Goal: Information Seeking & Learning: Learn about a topic

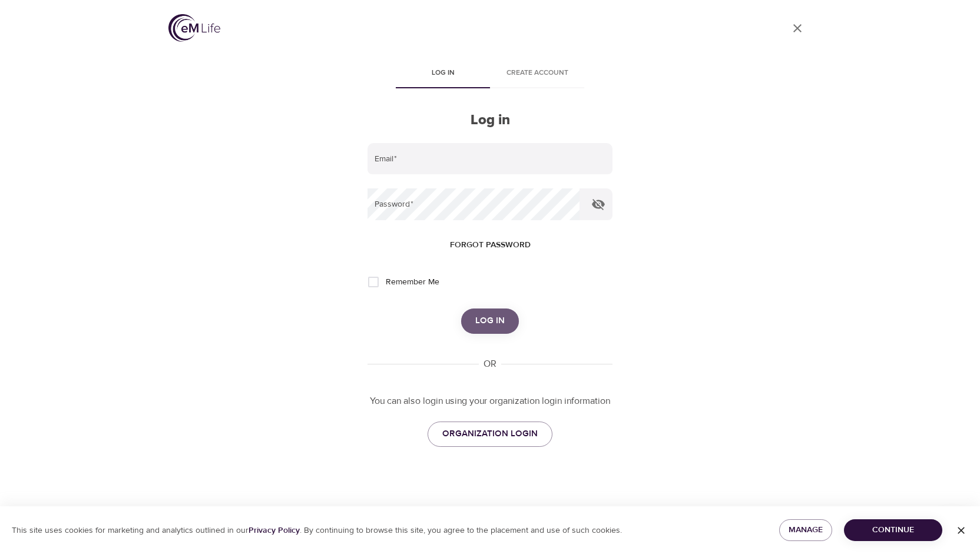
click at [482, 320] on span "Log in" at bounding box center [489, 320] width 29 height 15
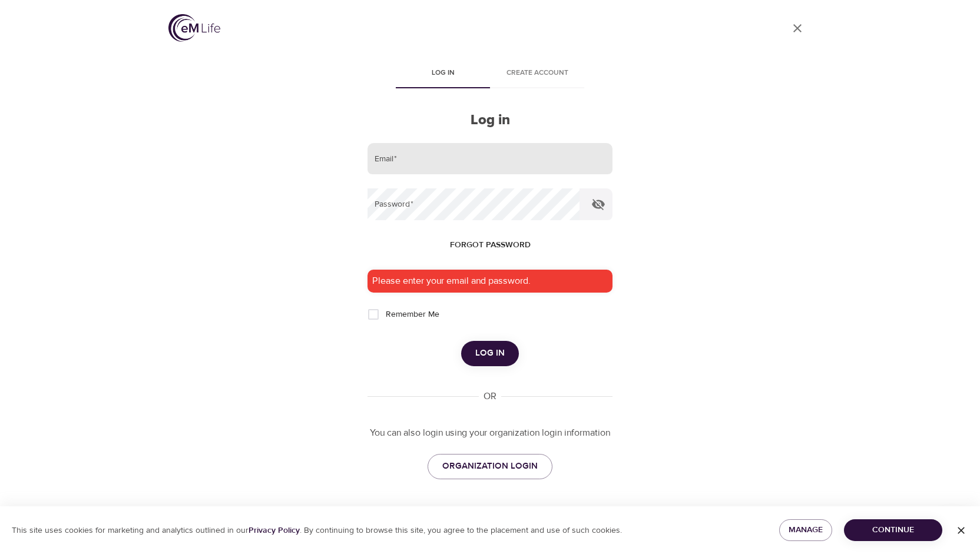
click at [417, 161] on input "email" at bounding box center [489, 159] width 245 height 32
type input "emilylayne99@gmail.com"
click at [461, 341] on button "Log in" at bounding box center [490, 353] width 58 height 25
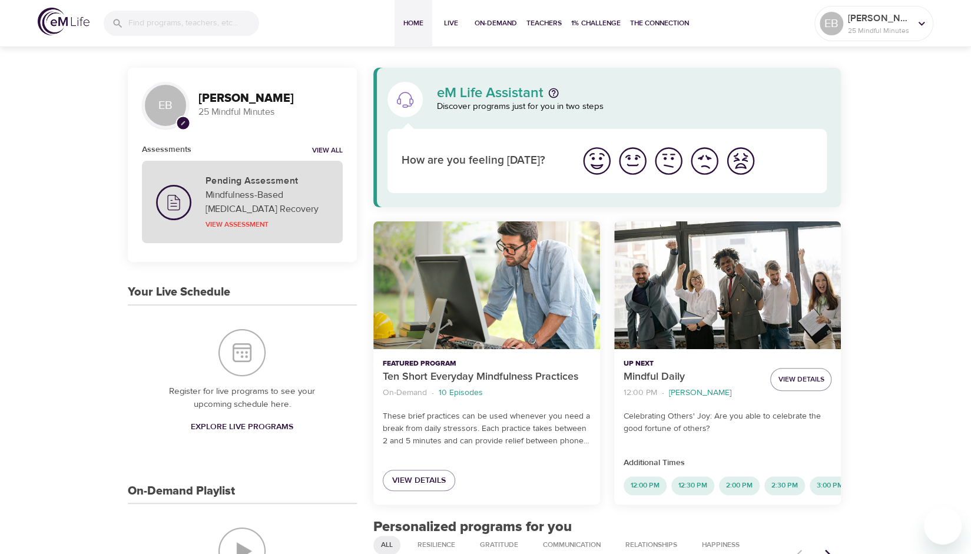
click at [254, 189] on p "Mindfulness-Based [MEDICAL_DATA] Recovery" at bounding box center [267, 202] width 123 height 28
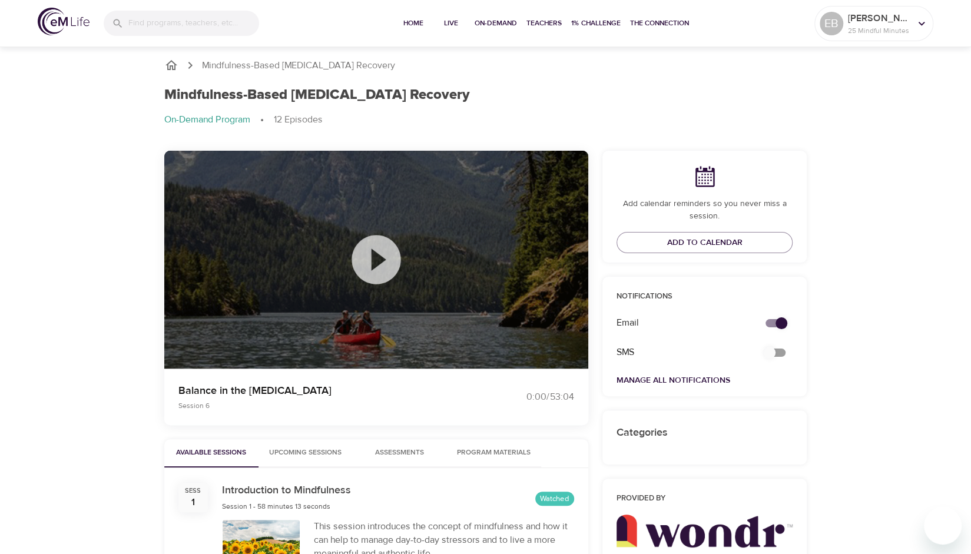
scroll to position [100, 0]
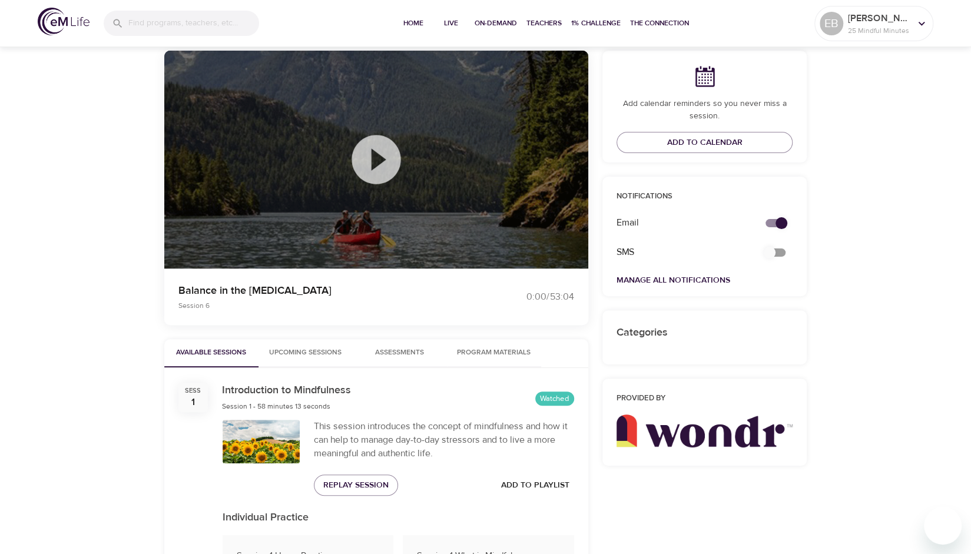
click at [426, 349] on span "Assessments 0" at bounding box center [400, 353] width 80 height 12
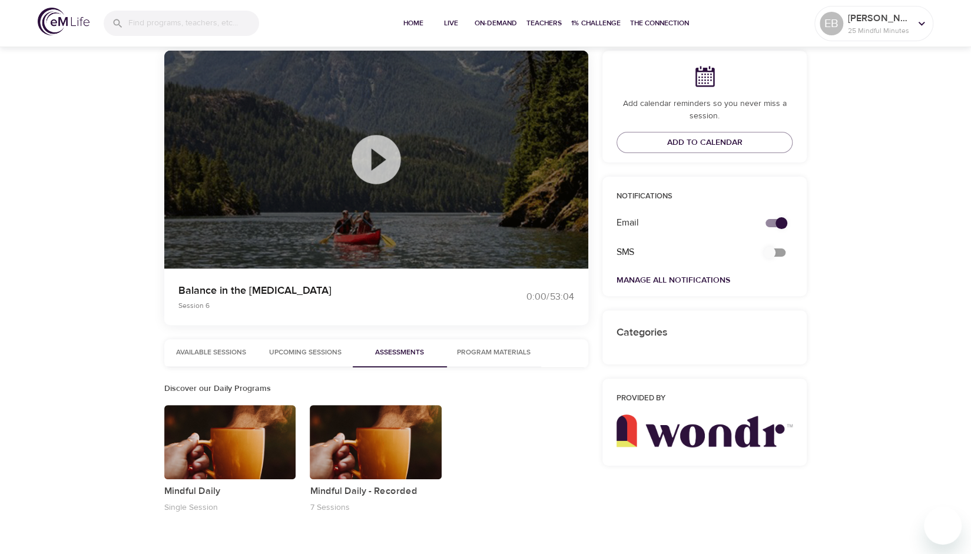
click at [498, 354] on span "Program Materials" at bounding box center [494, 353] width 80 height 12
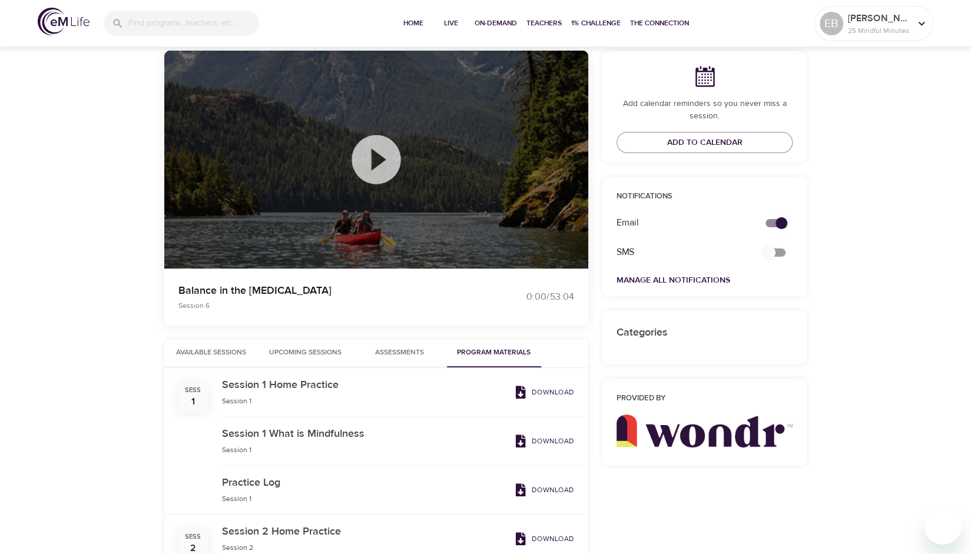
scroll to position [246, 0]
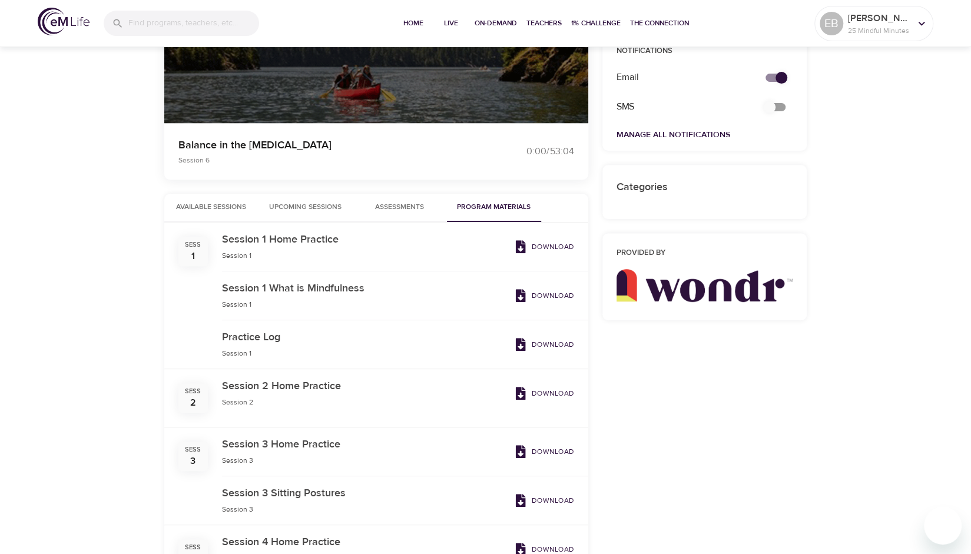
click at [550, 243] on p "Download" at bounding box center [553, 246] width 42 height 11
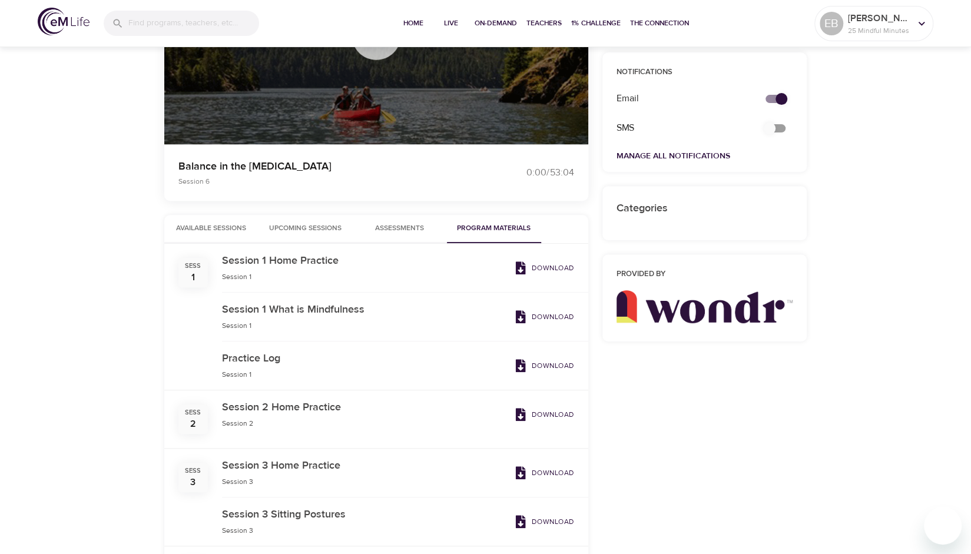
scroll to position [0, 0]
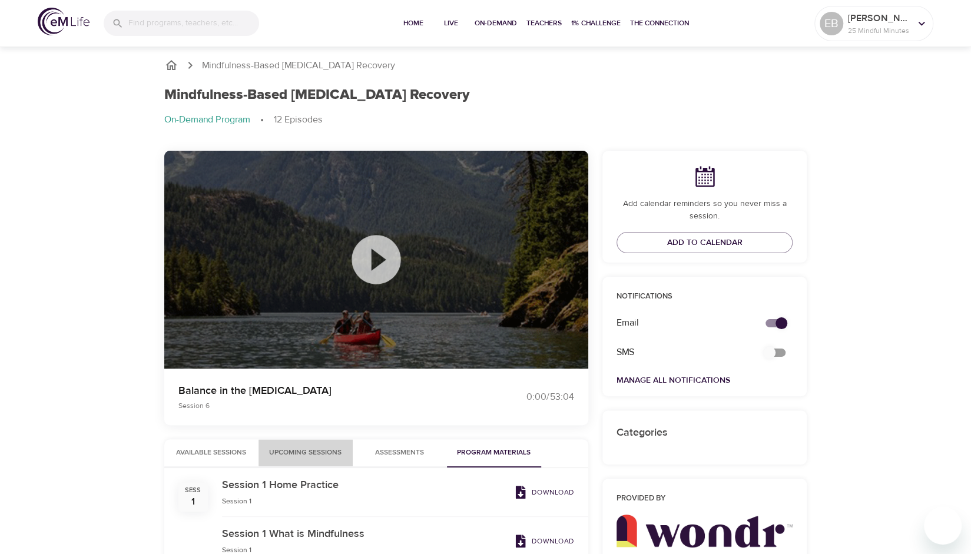
click at [285, 452] on span "Upcoming Sessions" at bounding box center [306, 453] width 80 height 12
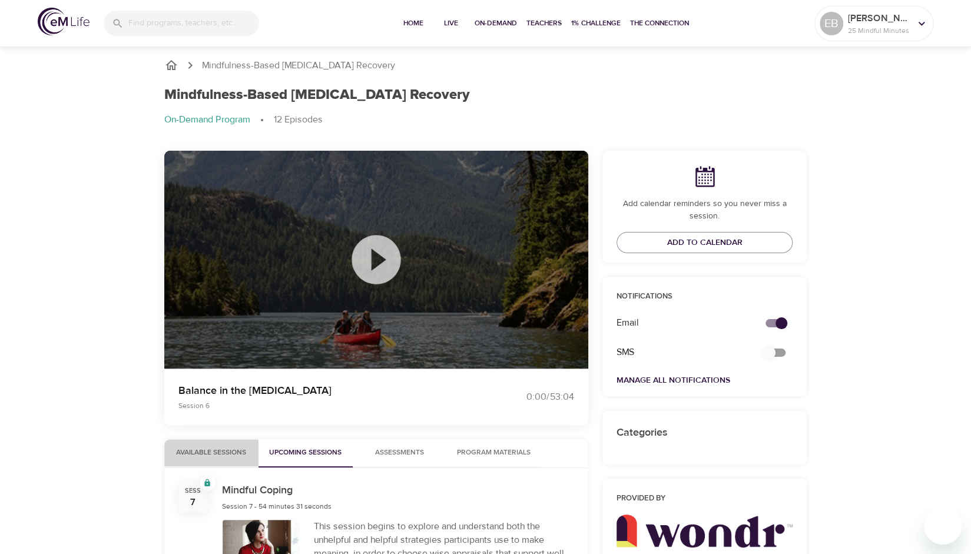
click at [231, 448] on span "Available Sessions" at bounding box center [211, 453] width 80 height 12
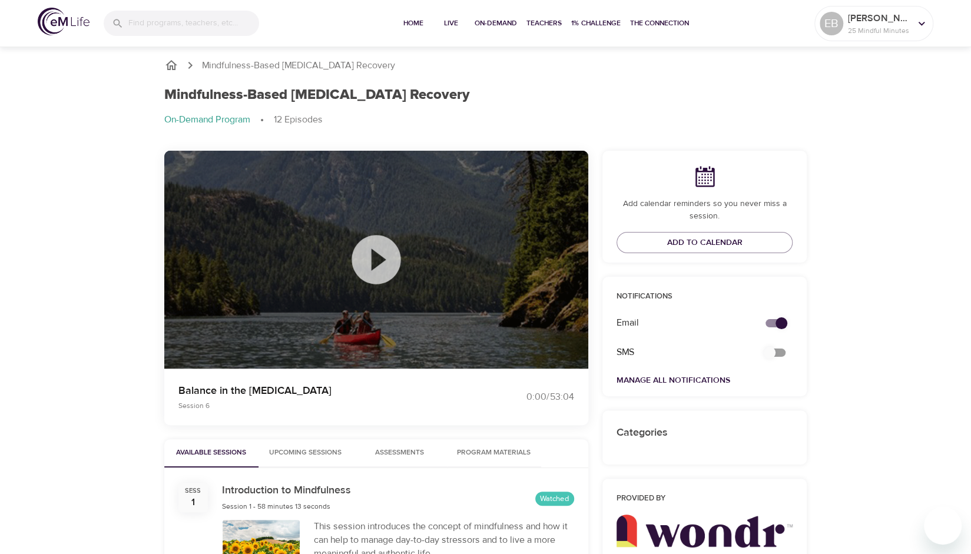
scroll to position [118, 0]
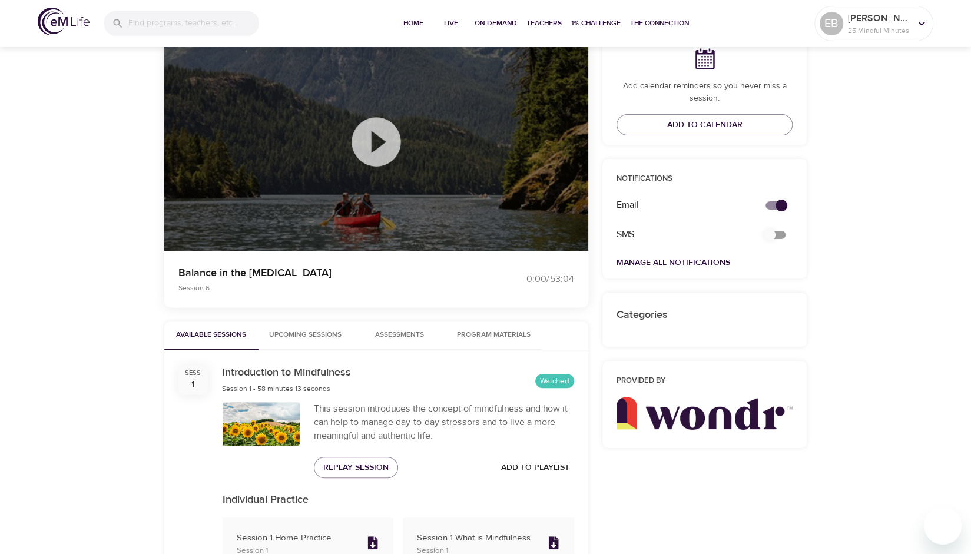
click at [283, 341] on span "Upcoming Sessions" at bounding box center [306, 335] width 80 height 12
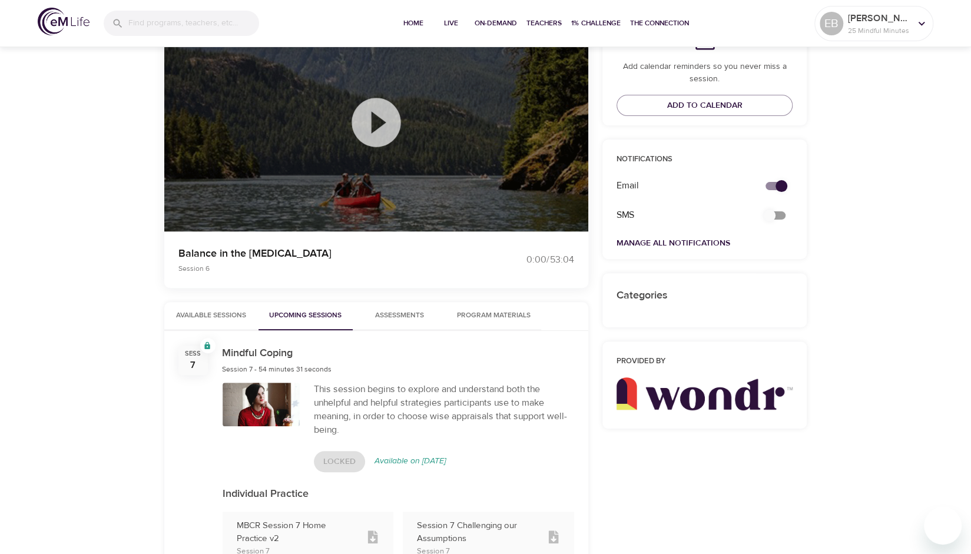
scroll to position [118, 0]
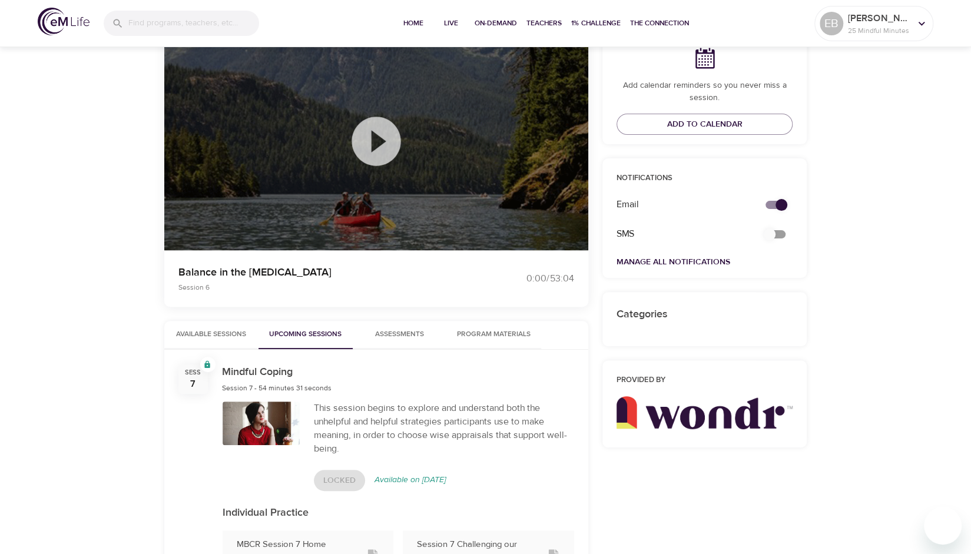
click at [398, 339] on span "Assessments 0" at bounding box center [399, 335] width 49 height 12
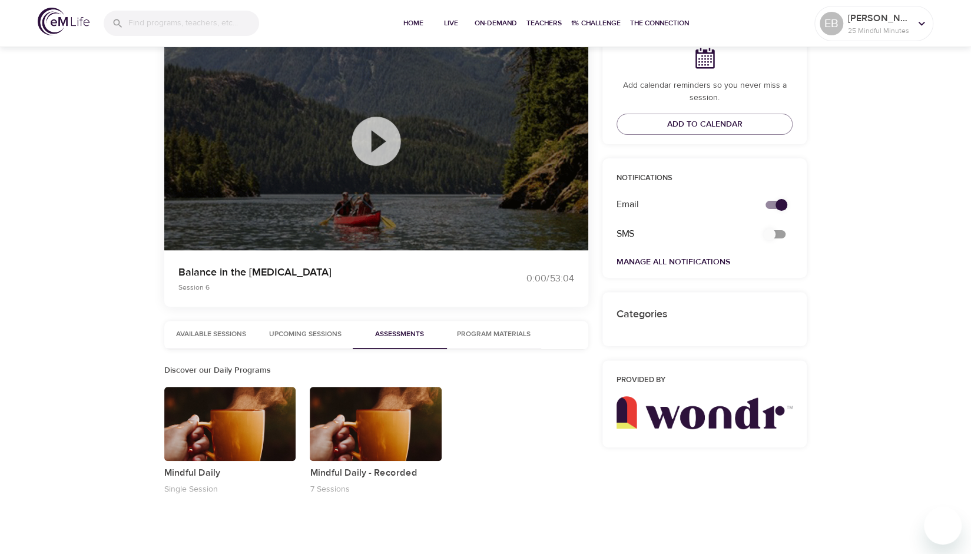
scroll to position [132, 0]
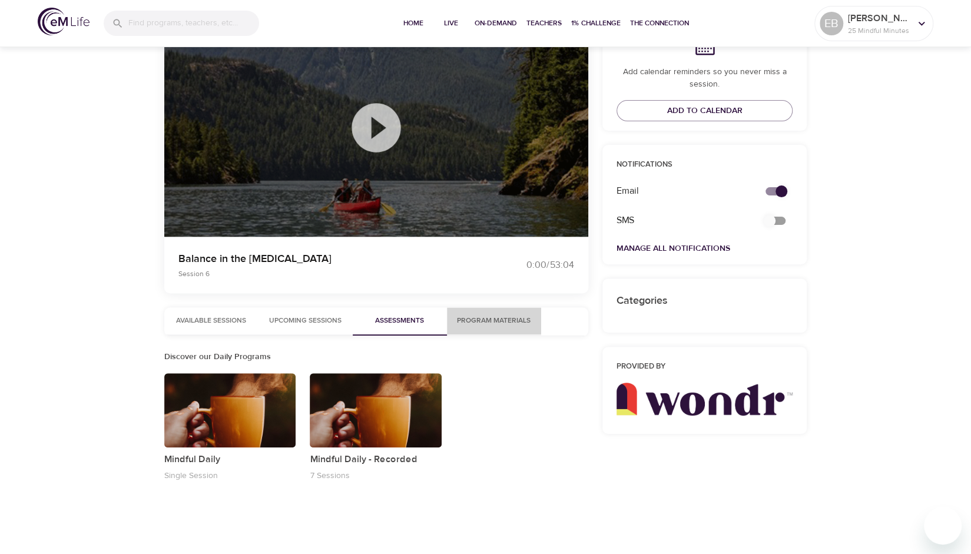
click at [468, 322] on span "Program Materials" at bounding box center [494, 321] width 80 height 12
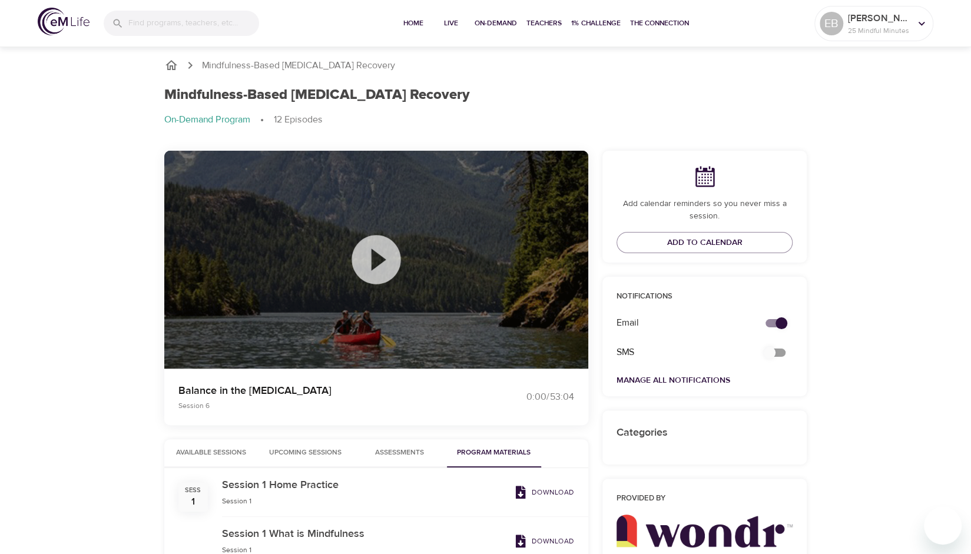
scroll to position [142, 0]
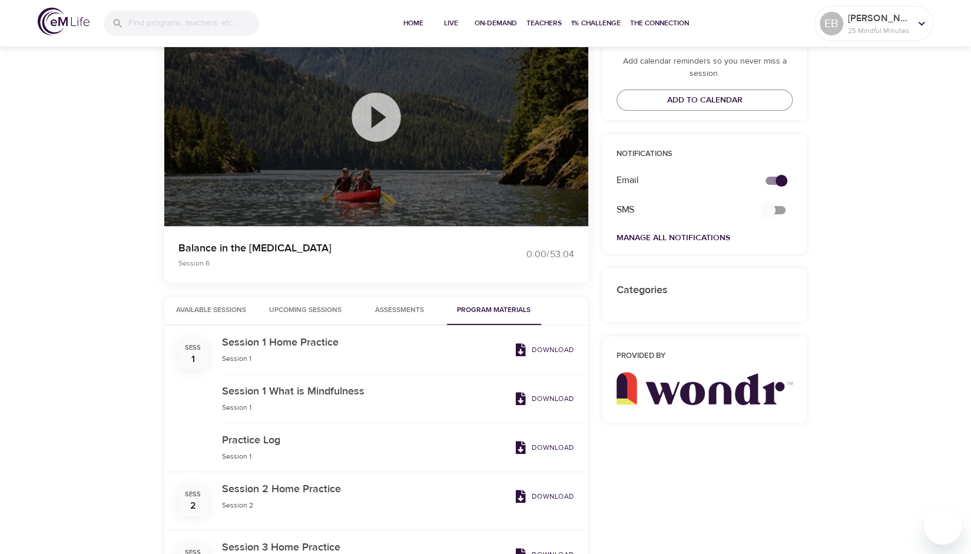
click at [218, 300] on button "Available Sessions" at bounding box center [211, 311] width 94 height 28
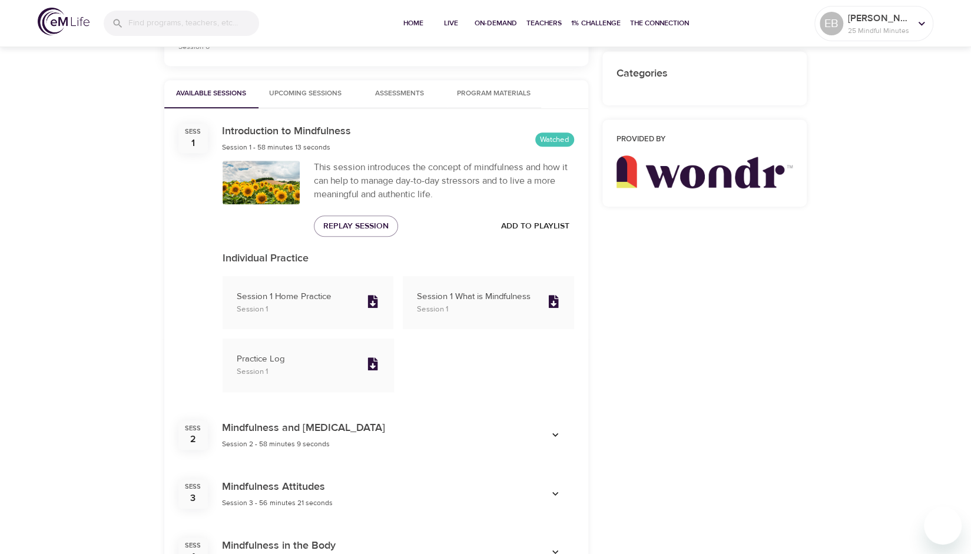
scroll to position [360, 0]
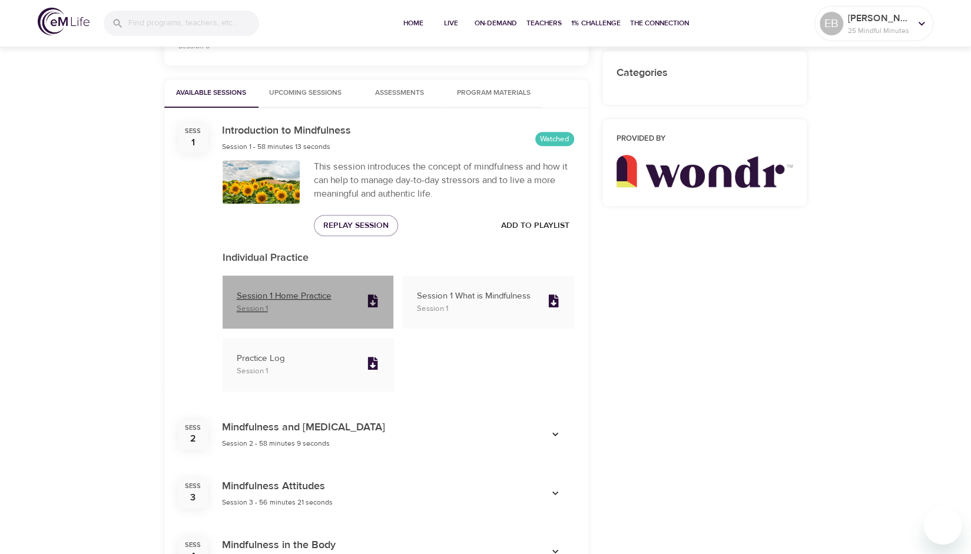
click at [369, 300] on icon at bounding box center [373, 300] width 10 height 13
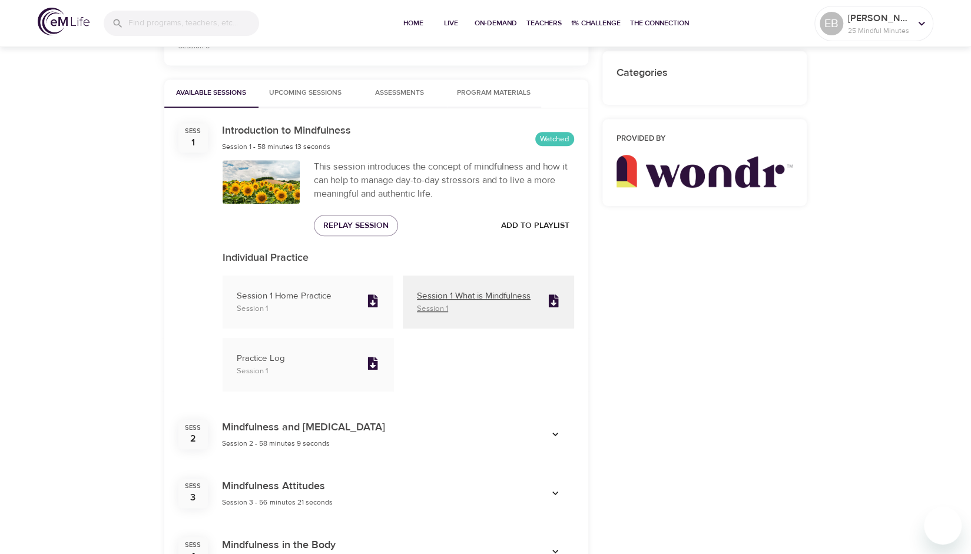
click at [549, 301] on icon at bounding box center [553, 300] width 10 height 13
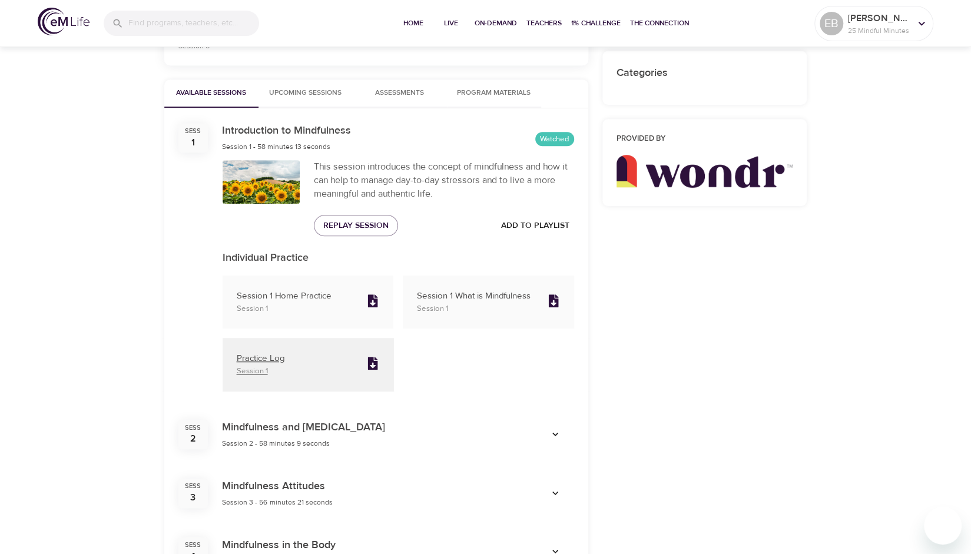
click at [271, 357] on p "Practice Log" at bounding box center [297, 359] width 121 height 14
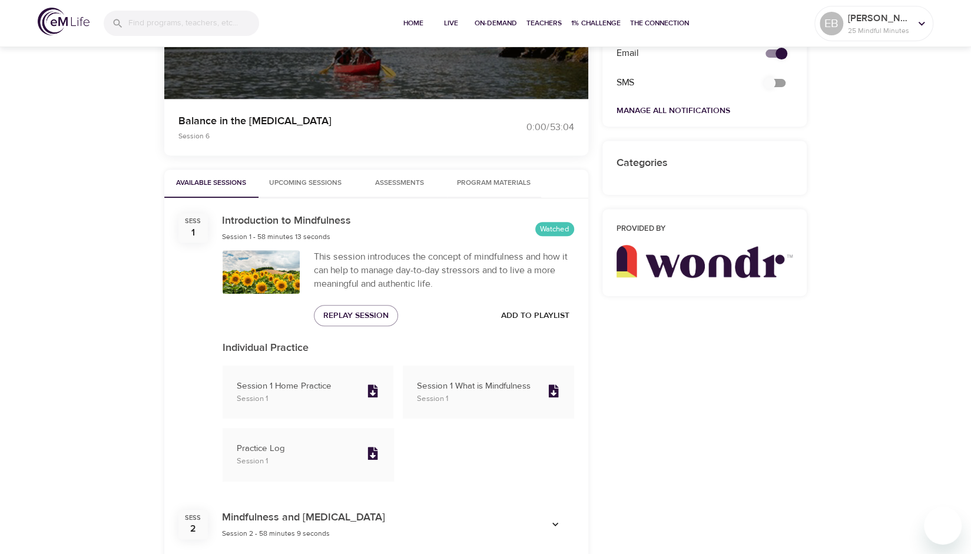
scroll to position [330, 0]
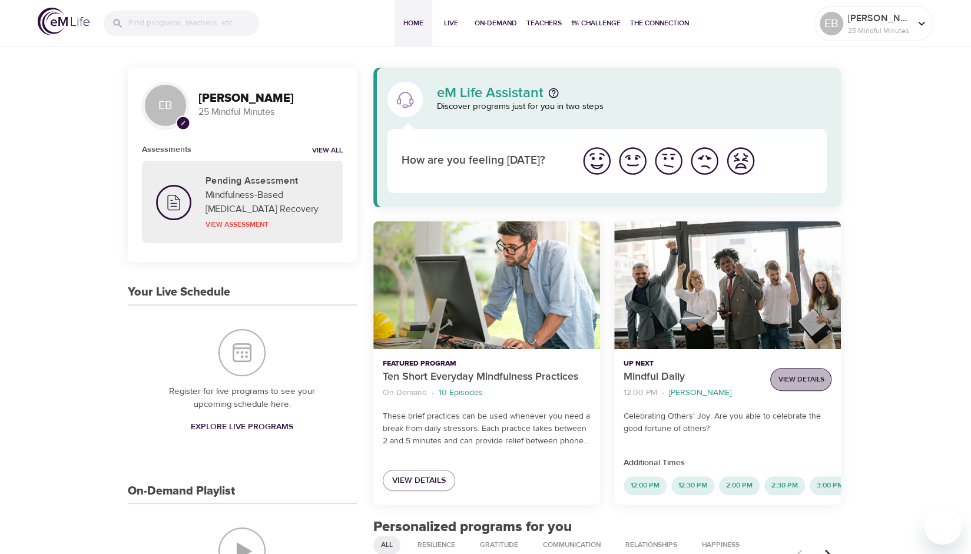
click at [802, 373] on span "View Details" at bounding box center [801, 379] width 46 height 12
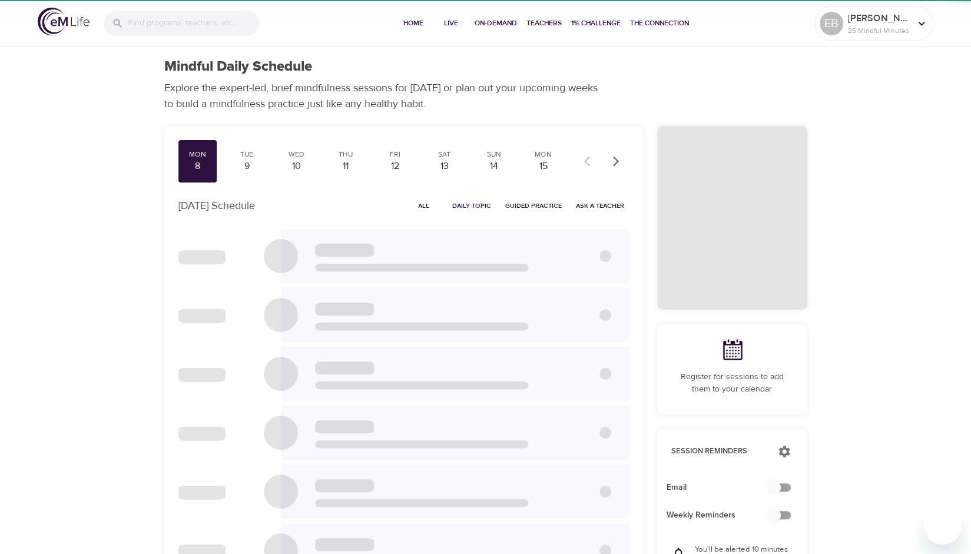
checkbox input "true"
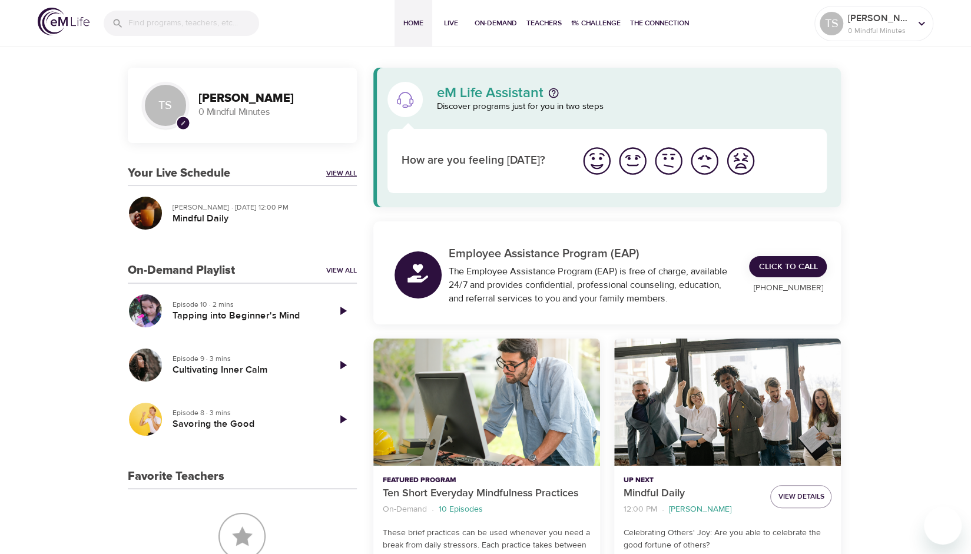
click at [331, 169] on link "View All" at bounding box center [341, 173] width 31 height 10
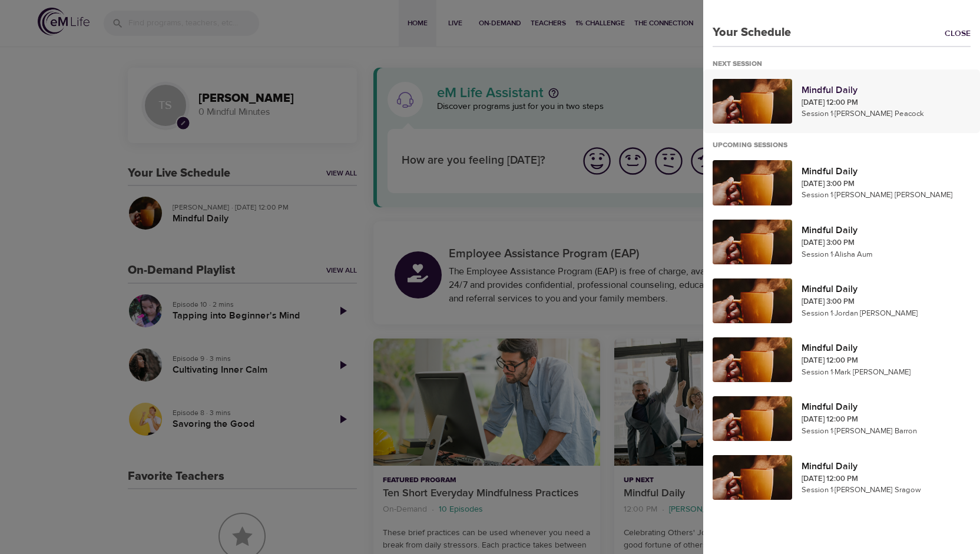
click at [861, 97] on p "Sep 8, 2025 12:00 PM" at bounding box center [885, 103] width 169 height 12
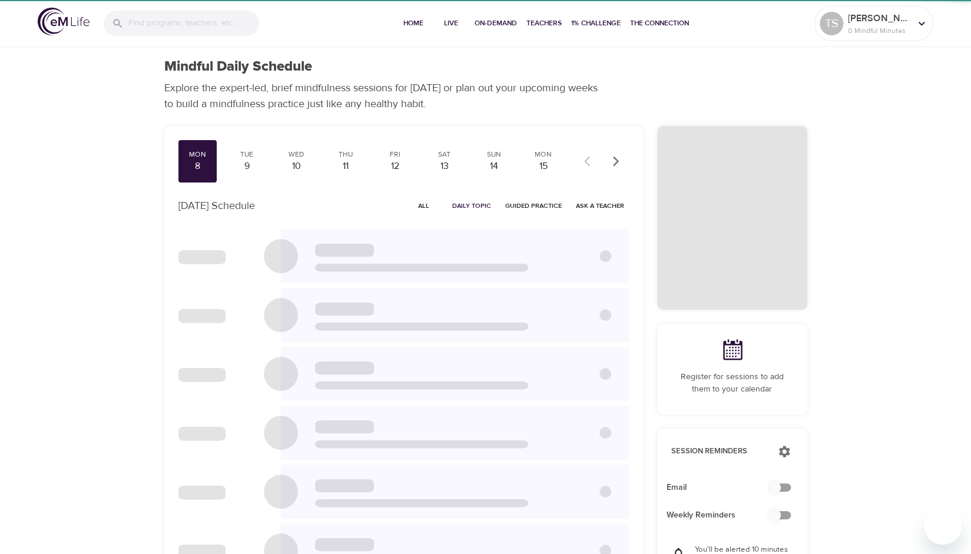
checkbox input "true"
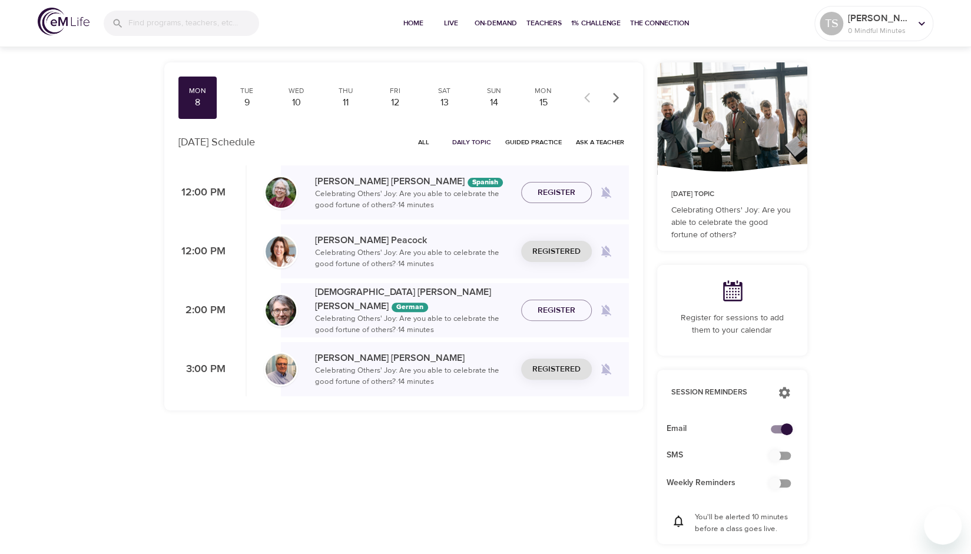
scroll to position [62, 0]
